Goal: Find specific page/section: Find specific page/section

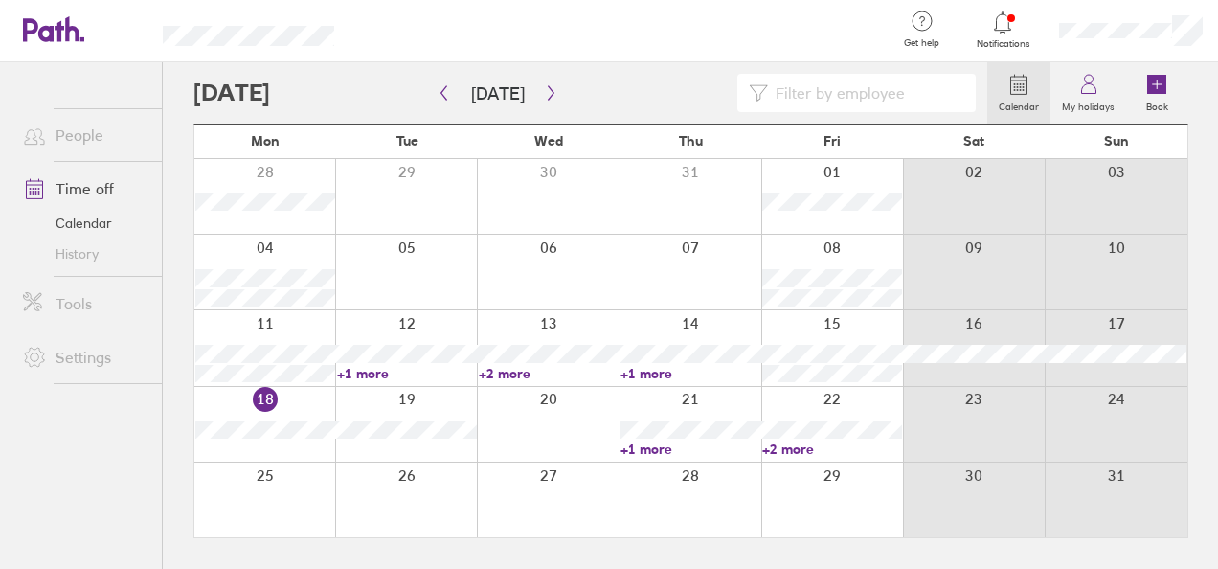
click at [354, 370] on link "+1 more" at bounding box center [407, 373] width 140 height 17
click at [527, 368] on link "+2 more" at bounding box center [549, 373] width 140 height 17
click at [531, 375] on link "+2 more" at bounding box center [549, 373] width 140 height 17
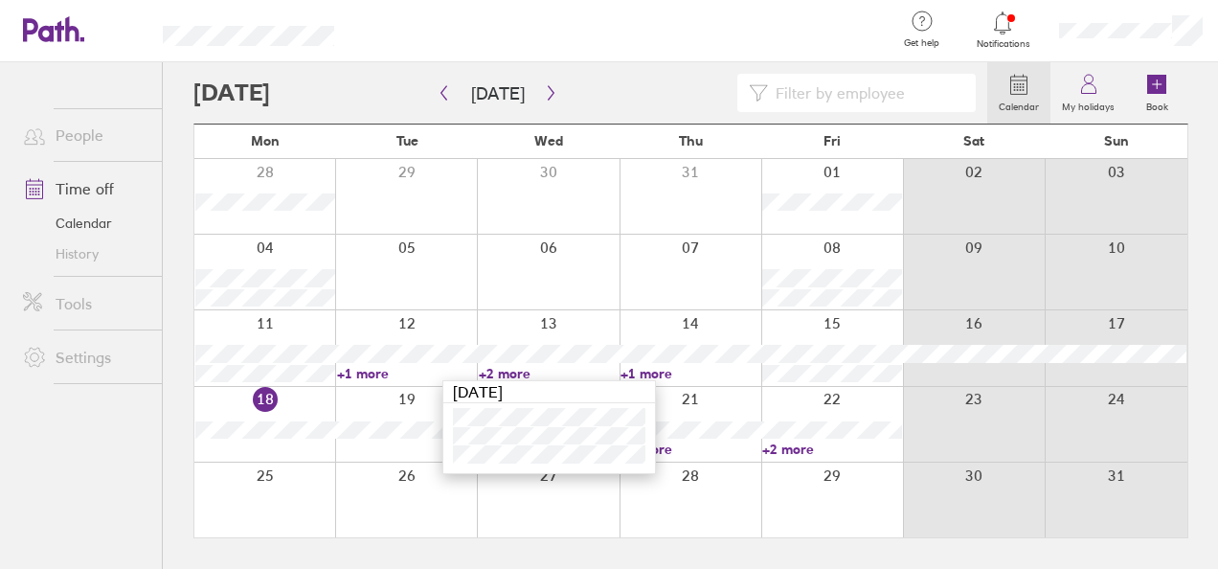
click at [635, 369] on link "+1 more" at bounding box center [691, 373] width 140 height 17
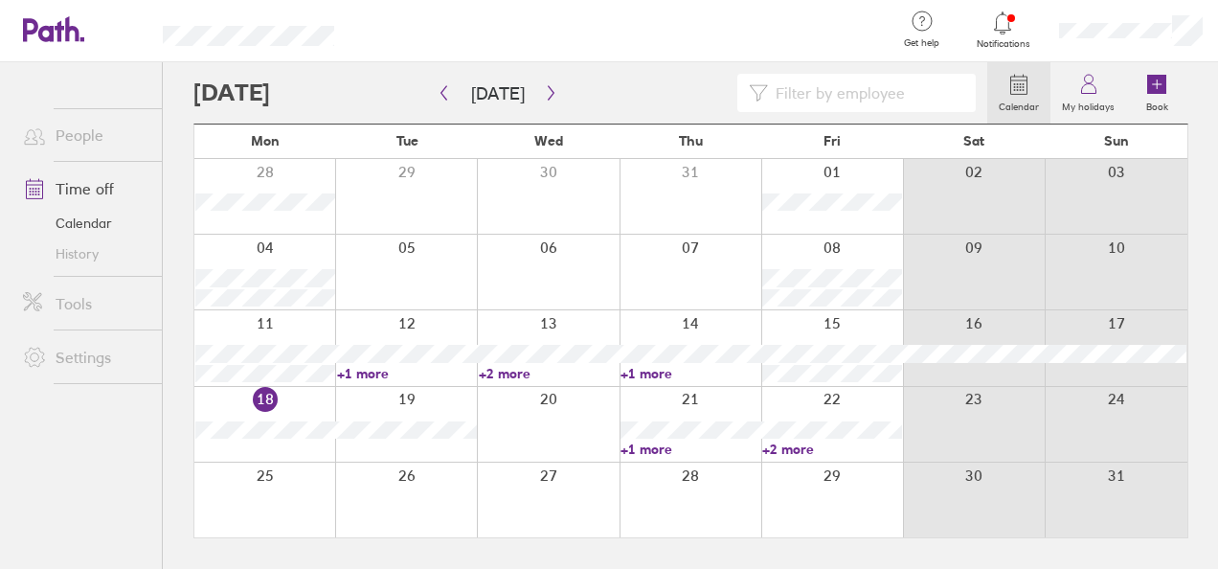
click at [638, 370] on link "+1 more" at bounding box center [691, 373] width 140 height 17
